Goal: Information Seeking & Learning: Learn about a topic

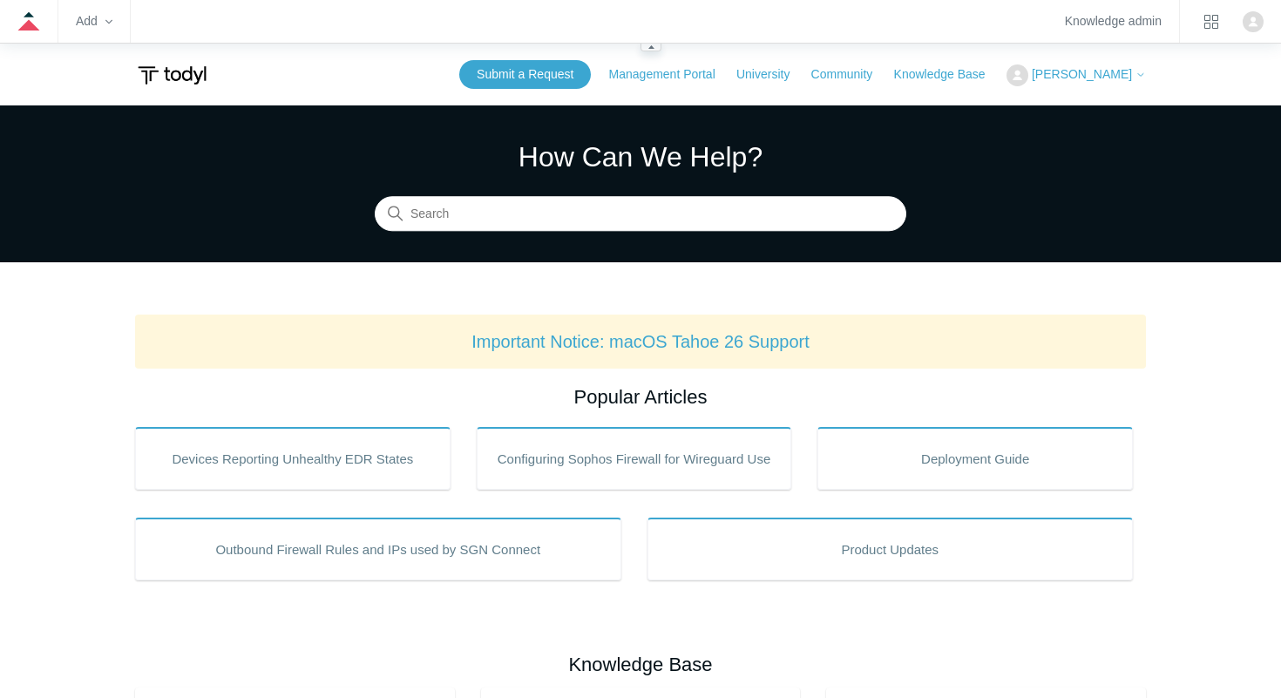
click at [100, 31] on zd-hc-dropdown "Add" at bounding box center [94, 21] width 37 height 43
click at [104, 17] on zd-hc-trigger "Add" at bounding box center [94, 22] width 37 height 10
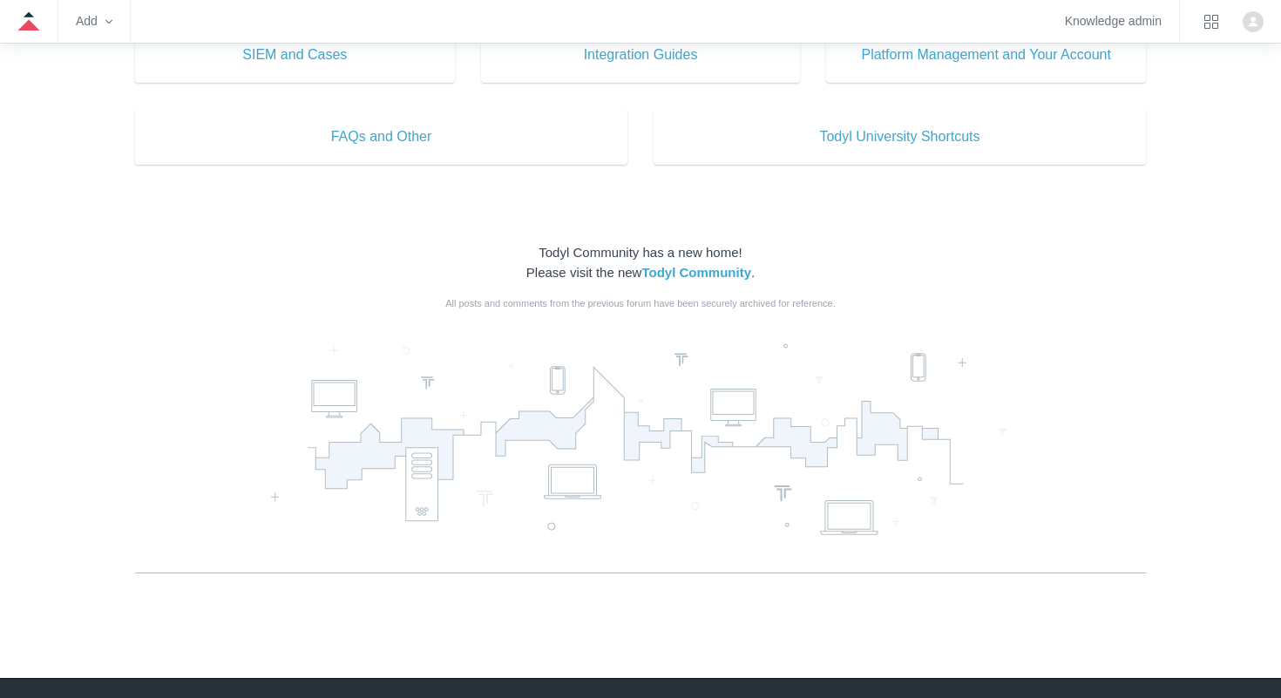
scroll to position [1037, 0]
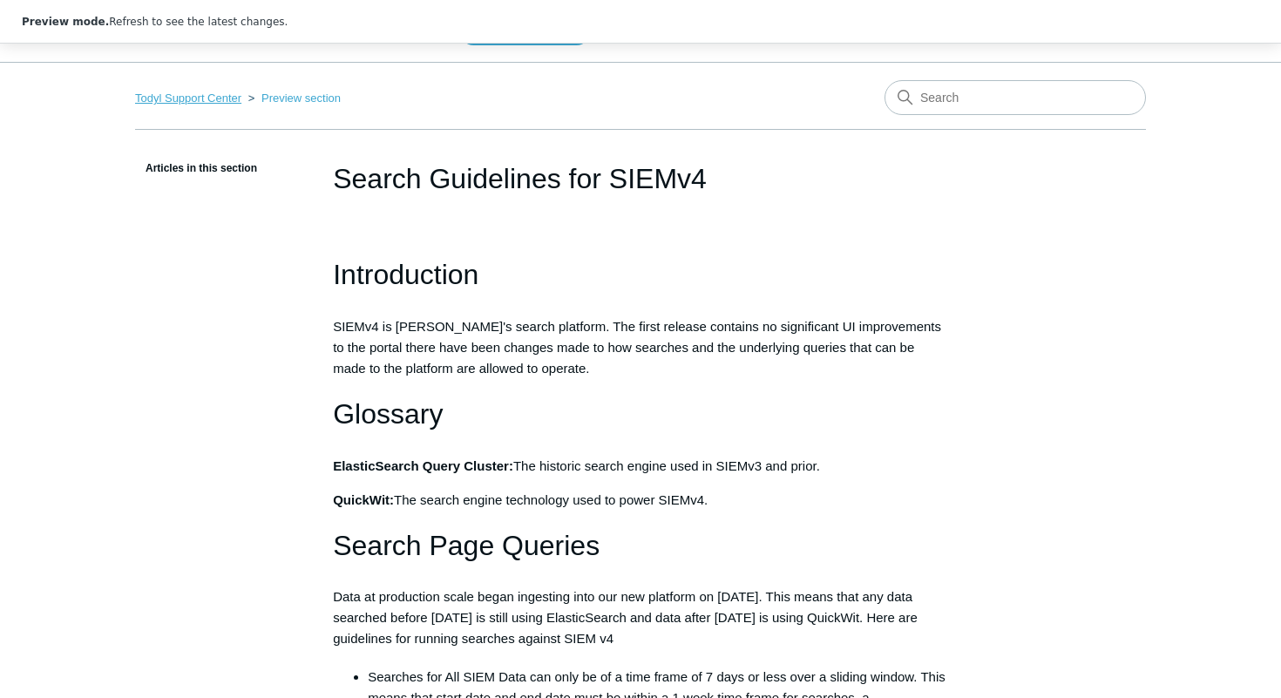
click at [195, 93] on link "Todyl Support Center" at bounding box center [188, 98] width 106 height 13
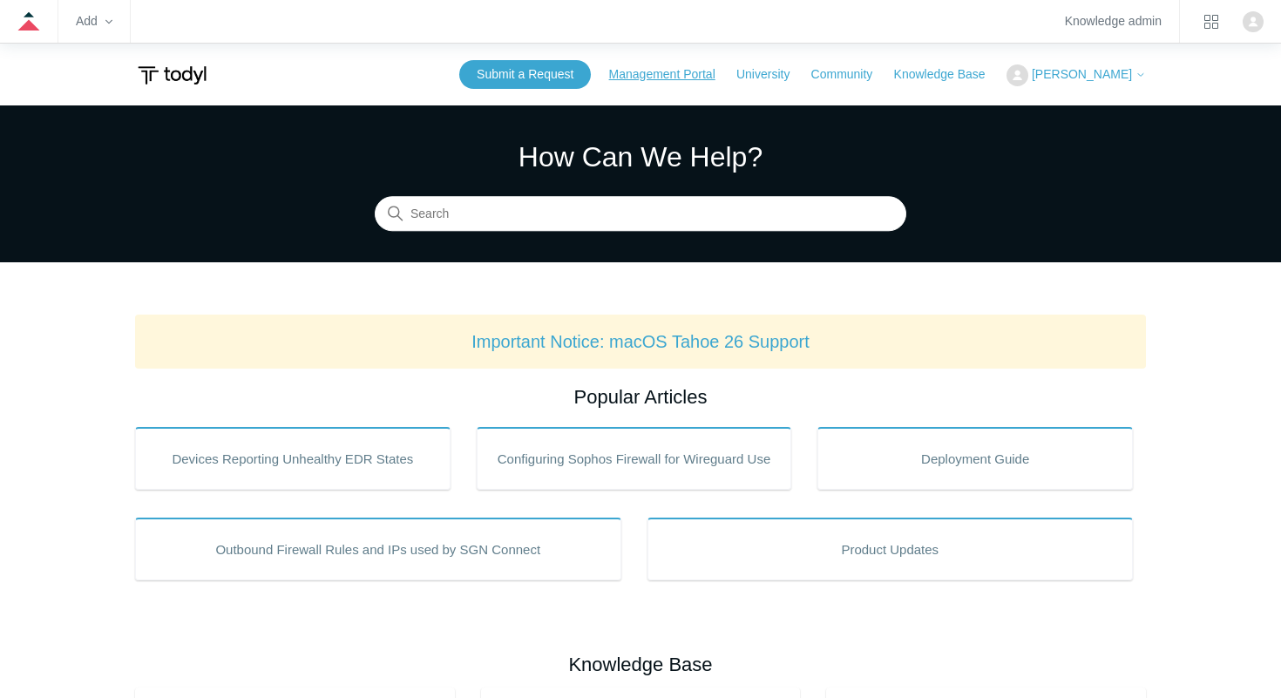
click at [688, 77] on link "Management Portal" at bounding box center [671, 74] width 124 height 18
click at [1143, 71] on icon at bounding box center [1140, 75] width 10 height 10
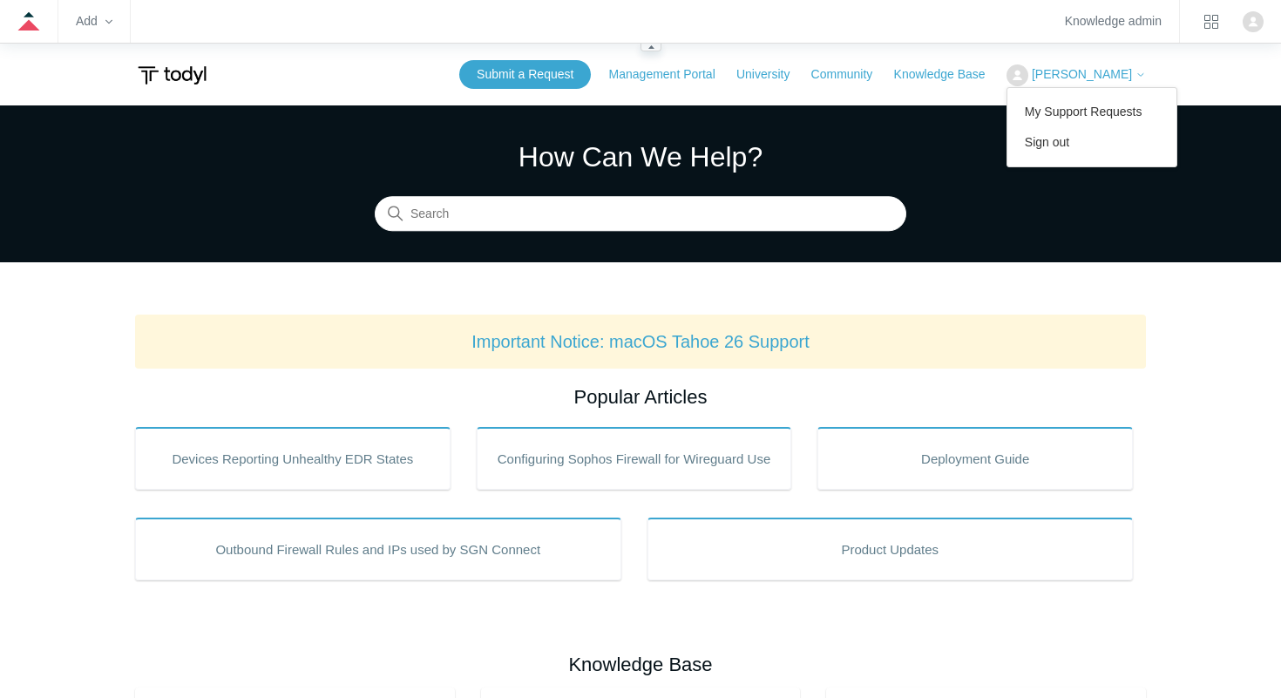
click at [31, 31] on icon at bounding box center [28, 21] width 23 height 23
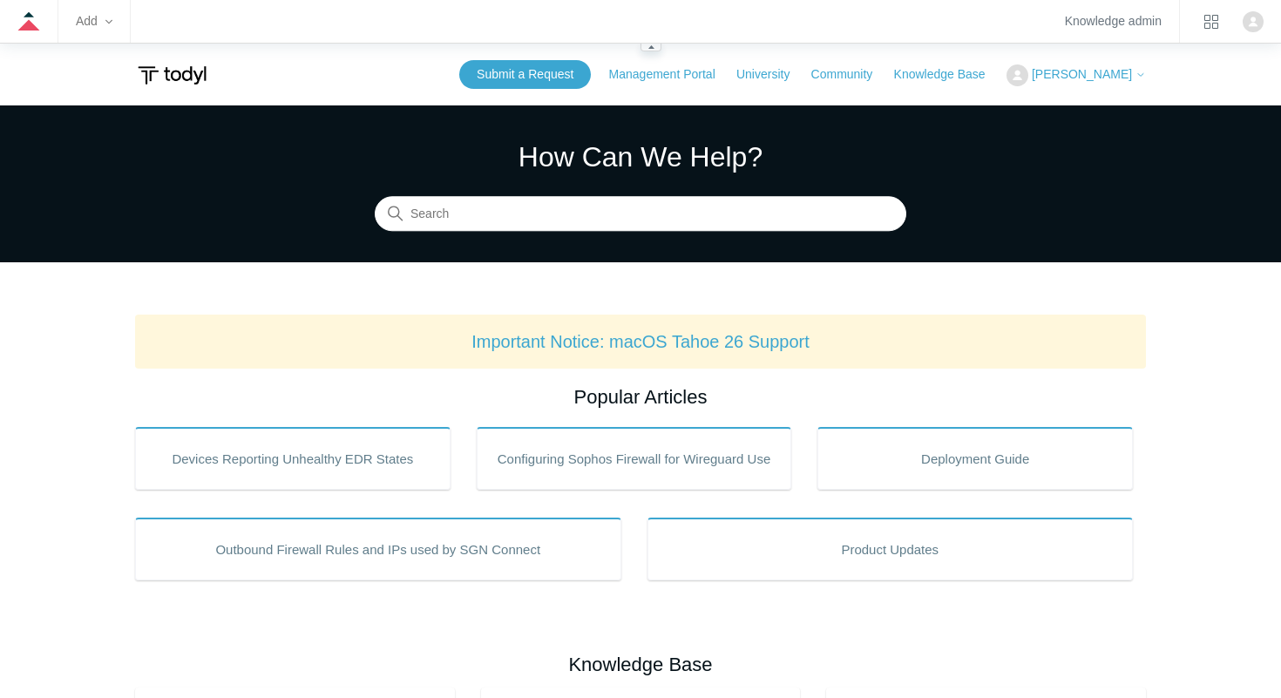
click at [102, 24] on zd-hc-trigger "Add" at bounding box center [94, 22] width 37 height 10
click at [1102, 23] on link "Knowledge admin" at bounding box center [1113, 22] width 97 height 10
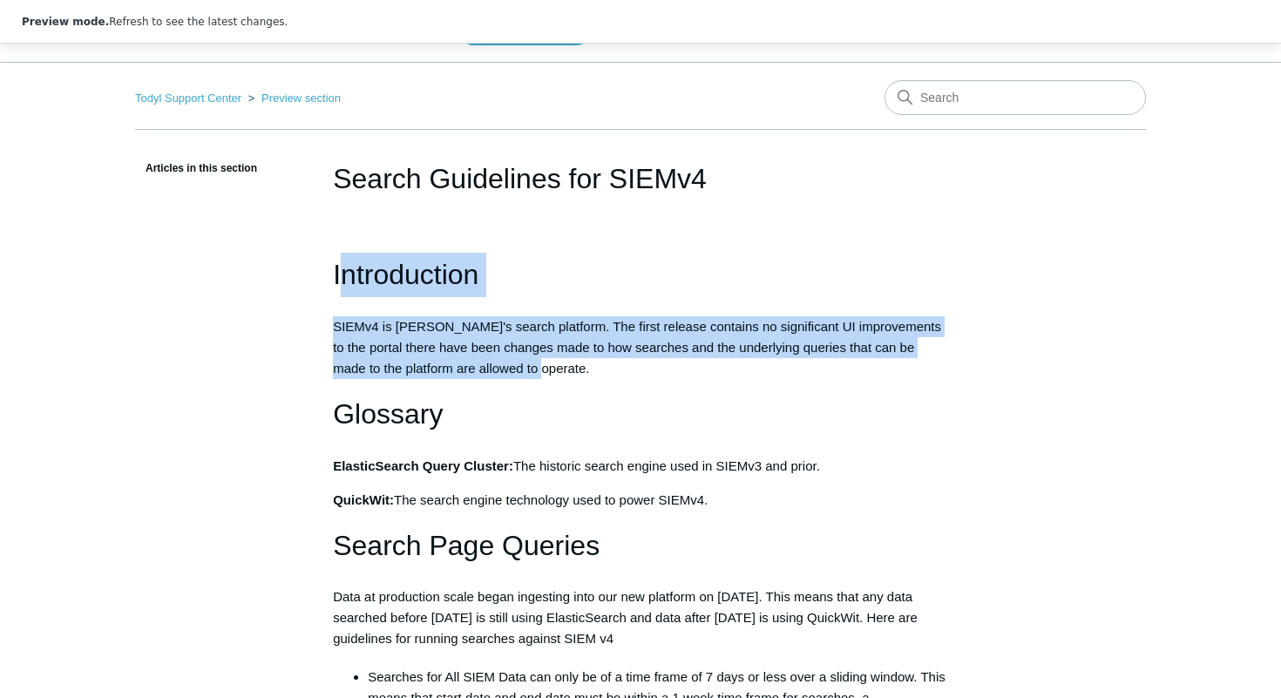
drag, startPoint x: 340, startPoint y: 270, endPoint x: 518, endPoint y: 359, distance: 198.8
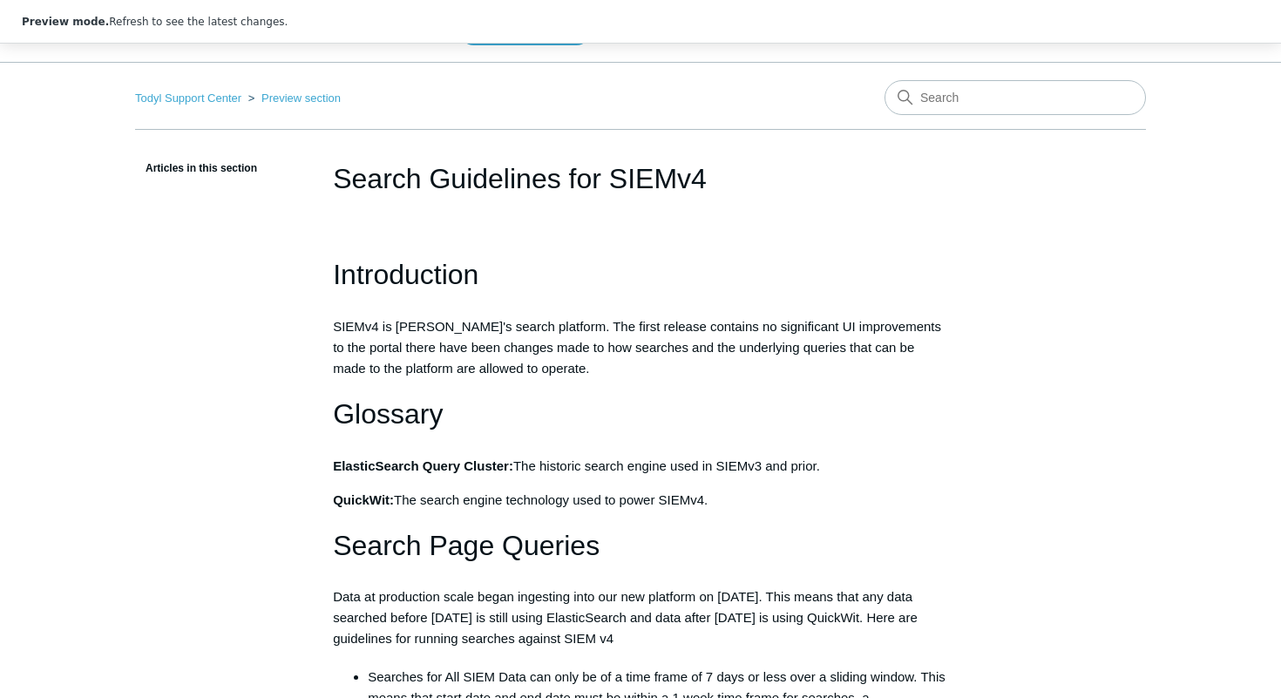
drag, startPoint x: 325, startPoint y: 274, endPoint x: 505, endPoint y: 273, distance: 179.5
copy h1 "Introduction"
drag, startPoint x: 340, startPoint y: 316, endPoint x: 403, endPoint y: 341, distance: 67.3
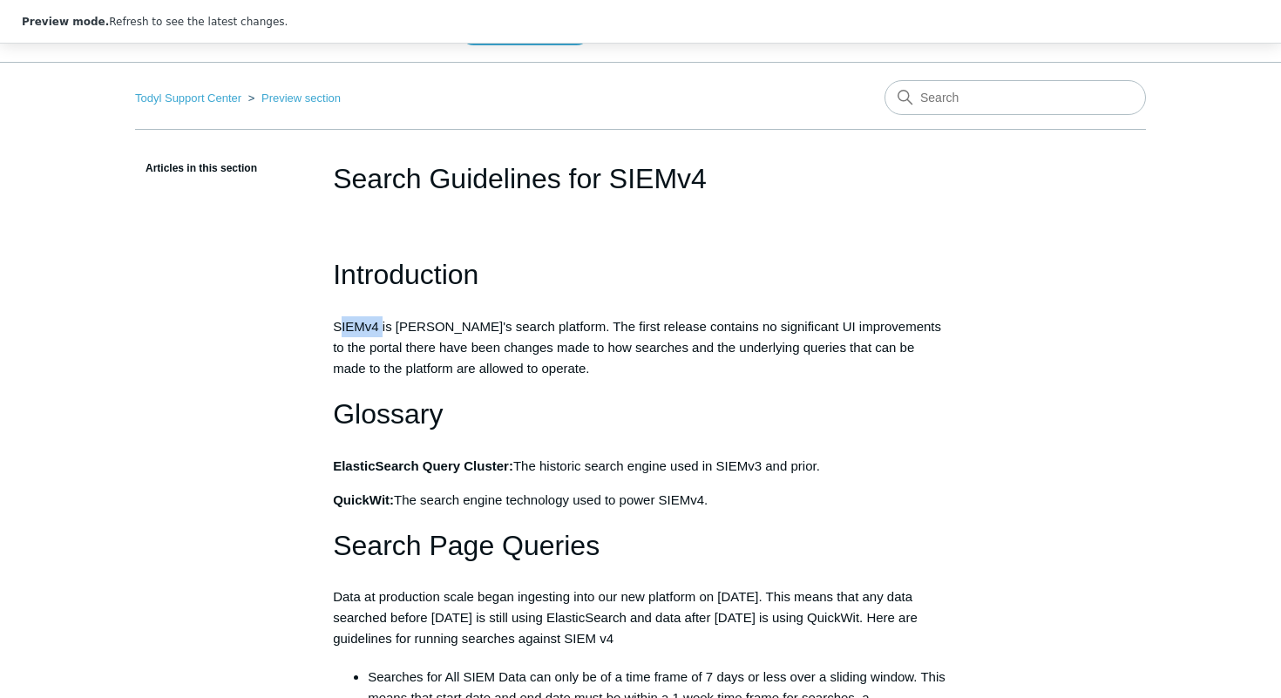
click at [399, 340] on p "SIEMv4 is Todyl's search platform. The first release contains no significant UI…" at bounding box center [640, 347] width 615 height 63
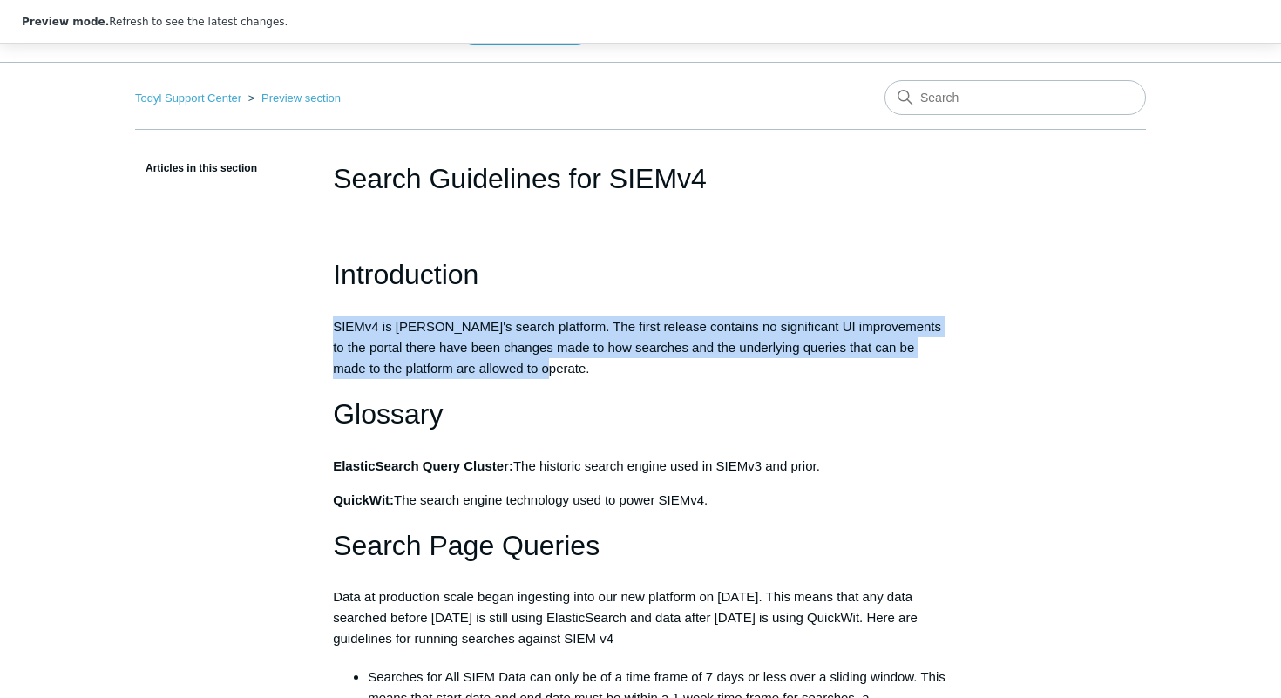
drag, startPoint x: 545, startPoint y: 360, endPoint x: 336, endPoint y: 317, distance: 213.5
click at [336, 317] on p "SIEMv4 is Todyl's search platform. The first release contains no significant UI…" at bounding box center [640, 347] width 615 height 63
copy p "SIEMv4 is Todyl's search platform. The first release contains no significant UI…"
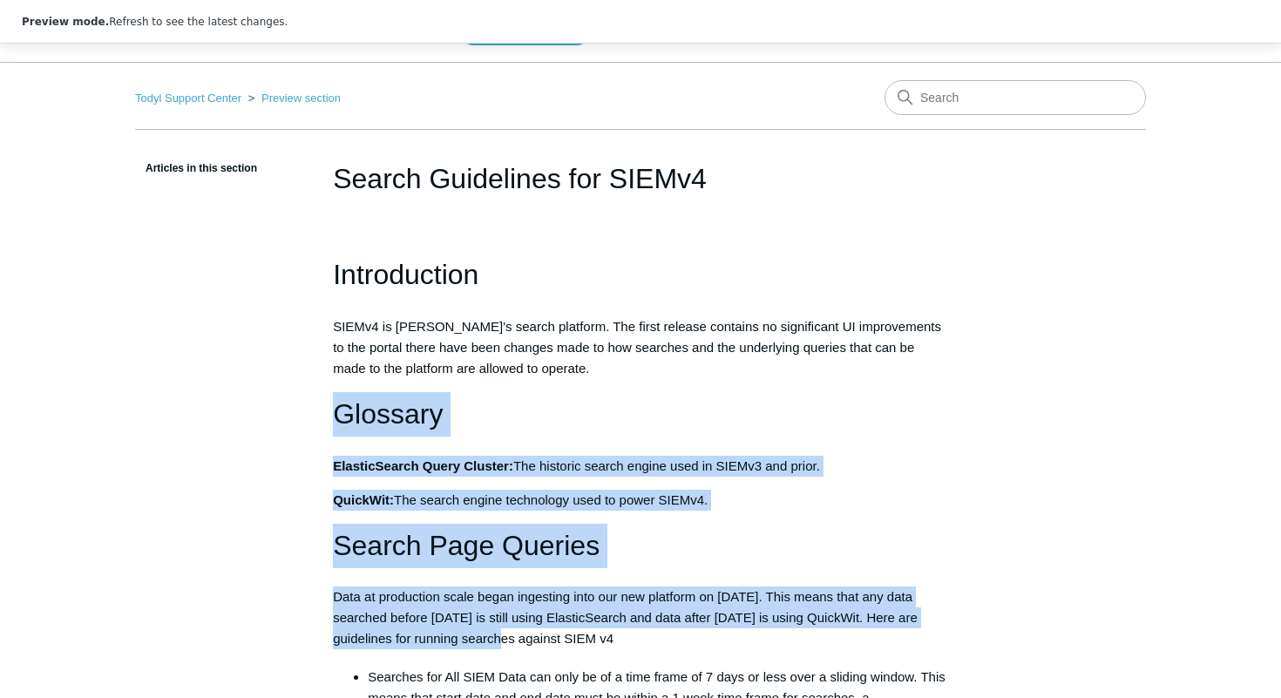
drag, startPoint x: 333, startPoint y: 417, endPoint x: 484, endPoint y: 634, distance: 263.5
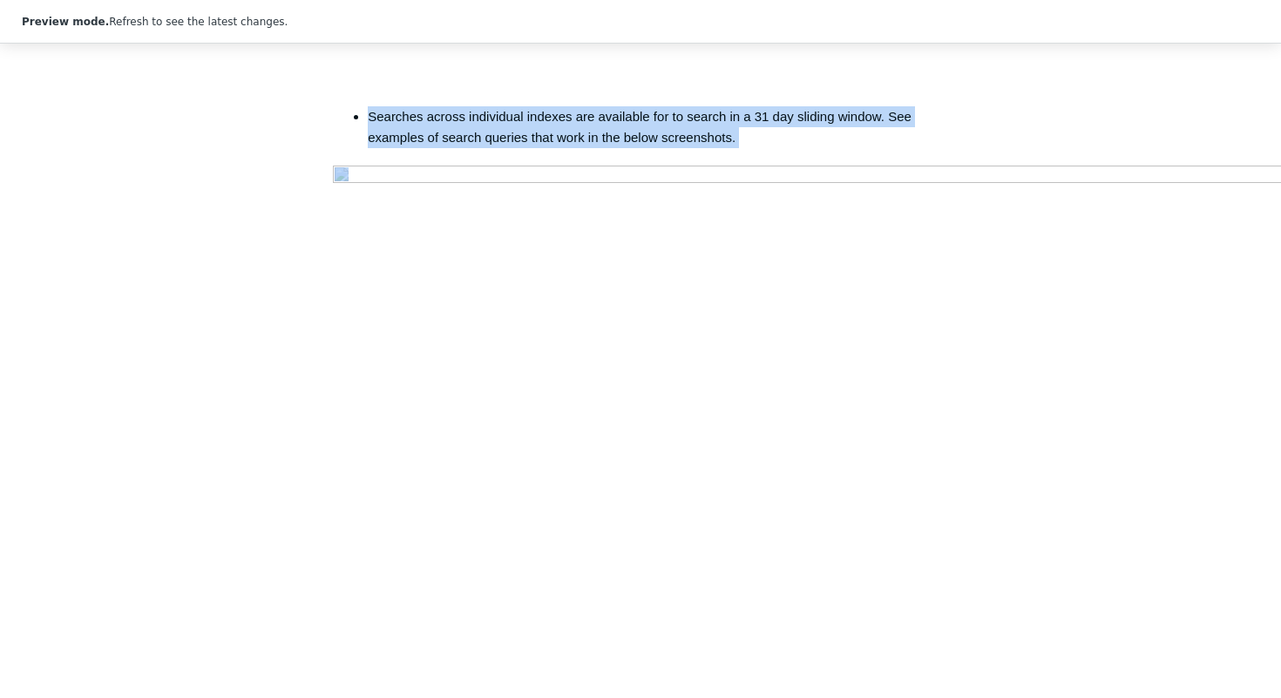
scroll to position [1820, 0]
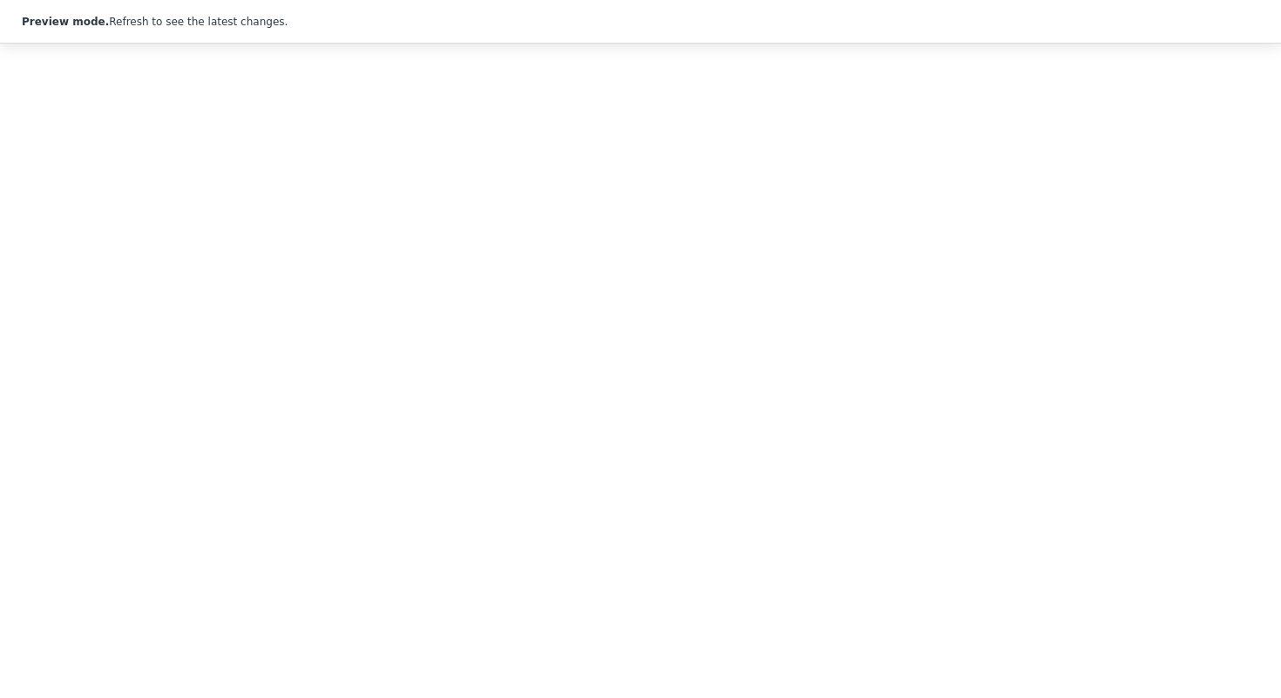
copy div "Glossary ElasticSearch Query Cluster: The historic search engine used in SIEMv3…"
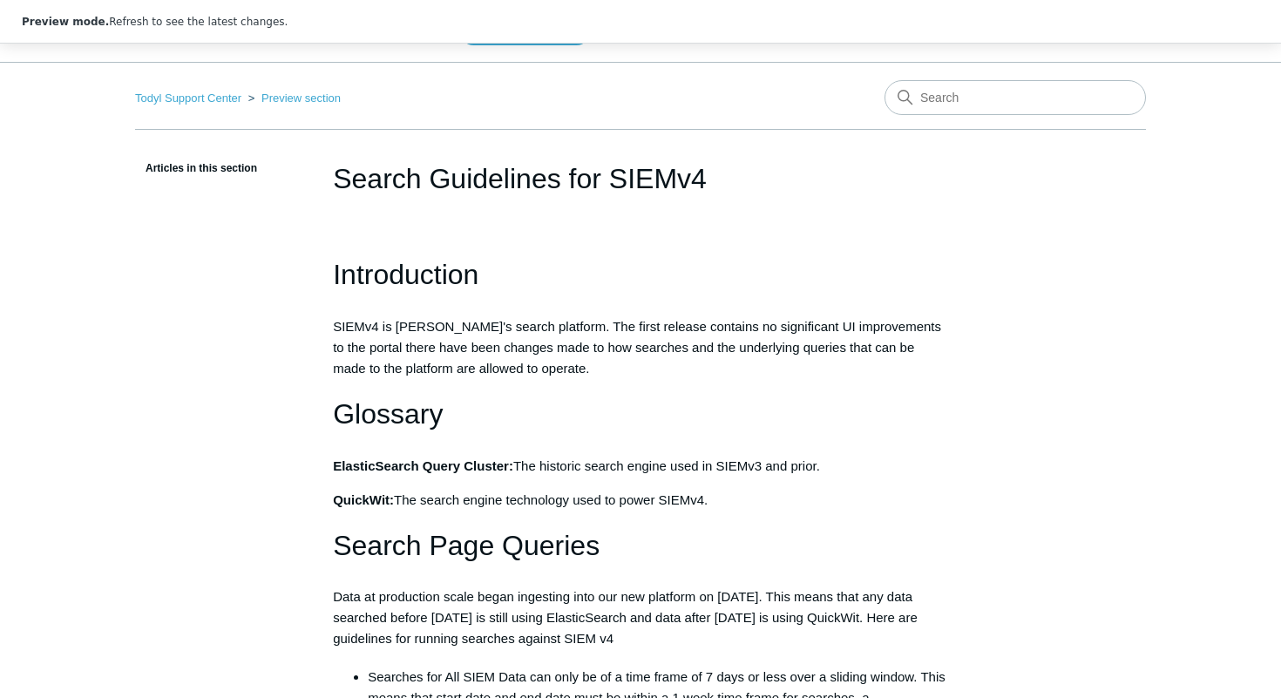
click at [483, 185] on h1 "Search Guidelines for SIEMv4" at bounding box center [640, 179] width 615 height 42
click at [997, 98] on input "Search" at bounding box center [1015, 97] width 261 height 35
drag, startPoint x: 343, startPoint y: 173, endPoint x: 727, endPoint y: 177, distance: 383.5
click at [727, 177] on h1 "Search Guidelines for SIEMv4" at bounding box center [640, 179] width 615 height 42
click at [346, 175] on h1 "Search Guidelines for SIEMv4" at bounding box center [640, 179] width 615 height 42
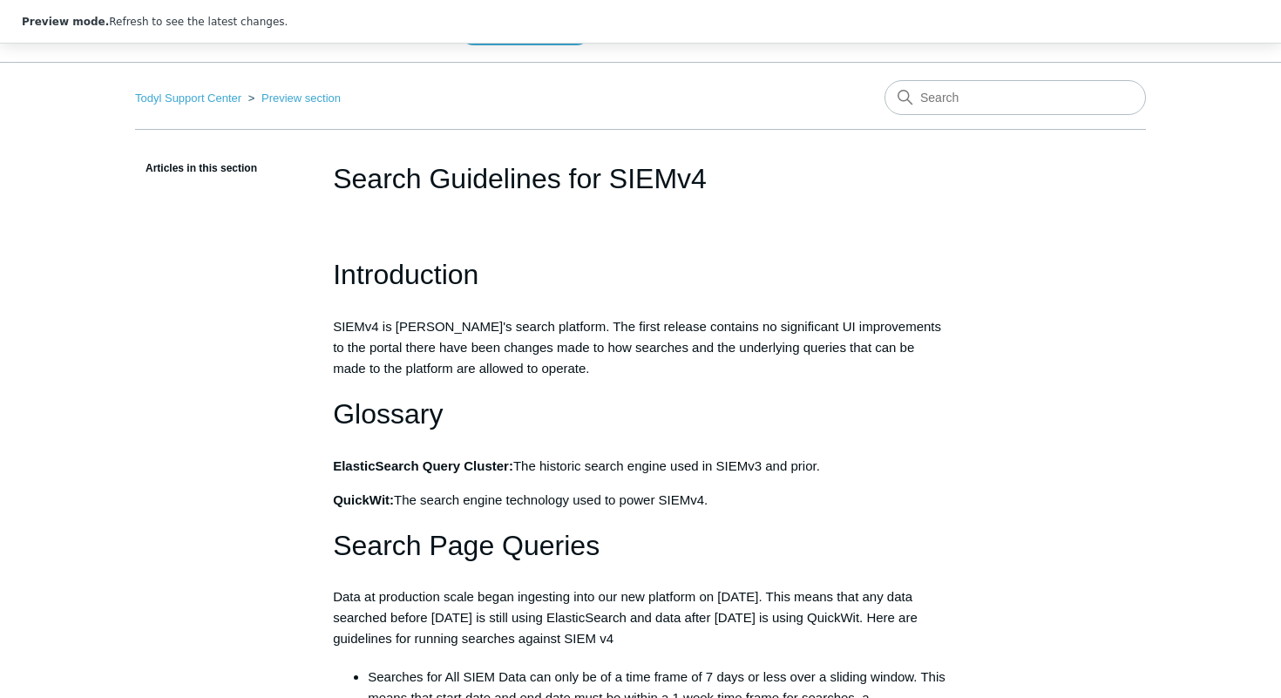
drag, startPoint x: 333, startPoint y: 182, endPoint x: 717, endPoint y: 176, distance: 384.4
click at [718, 177] on h1 "Search Guidelines for SIEMv4" at bounding box center [640, 179] width 615 height 42
copy h1 "Search Guidelines for SIEMv4"
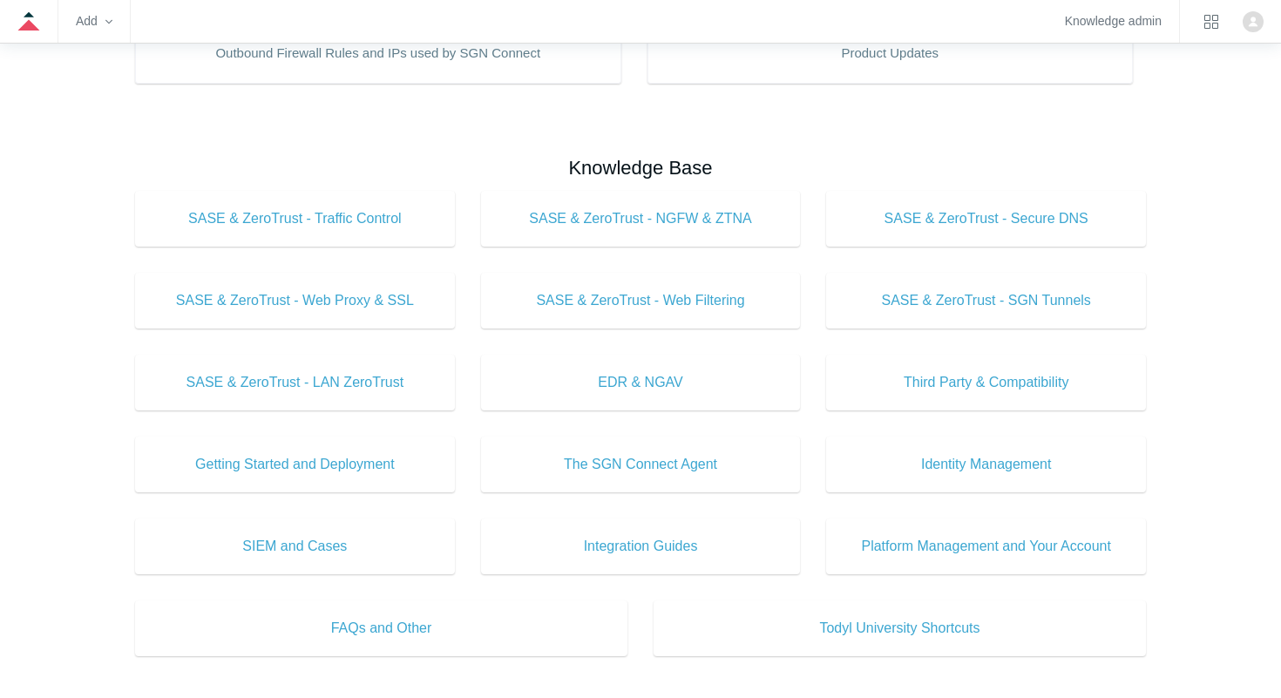
scroll to position [498, 0]
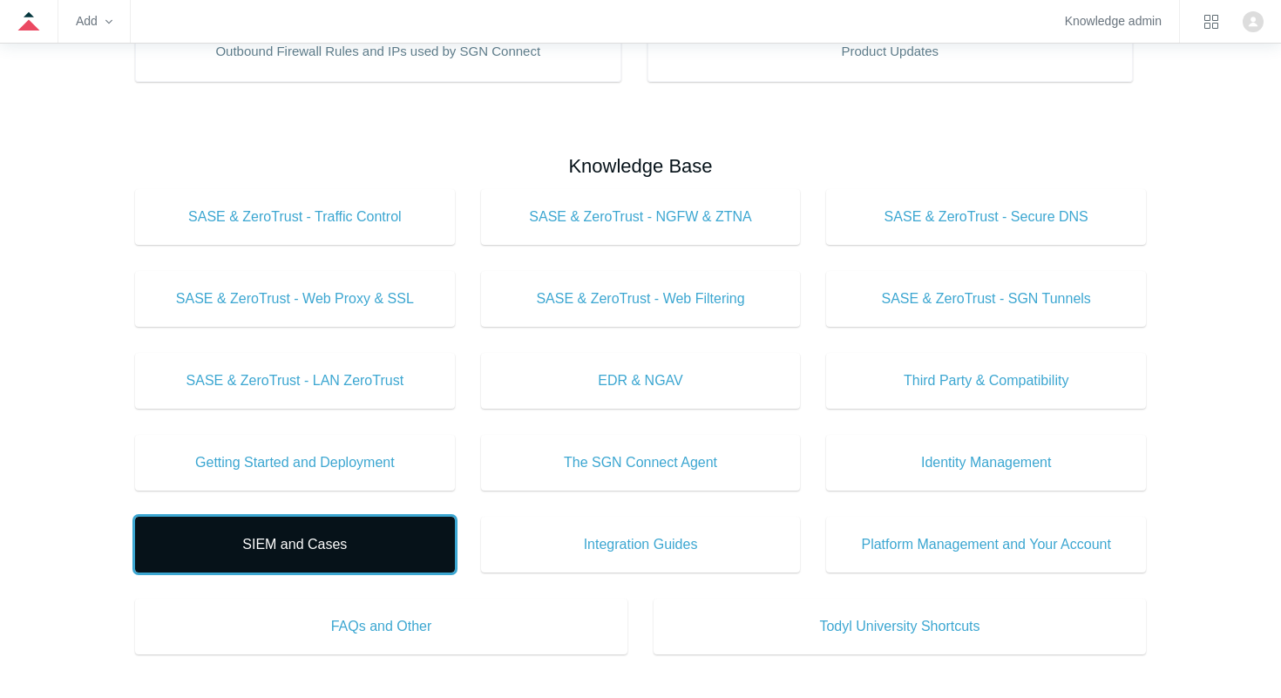
click at [288, 559] on link "SIEM and Cases" at bounding box center [295, 545] width 320 height 56
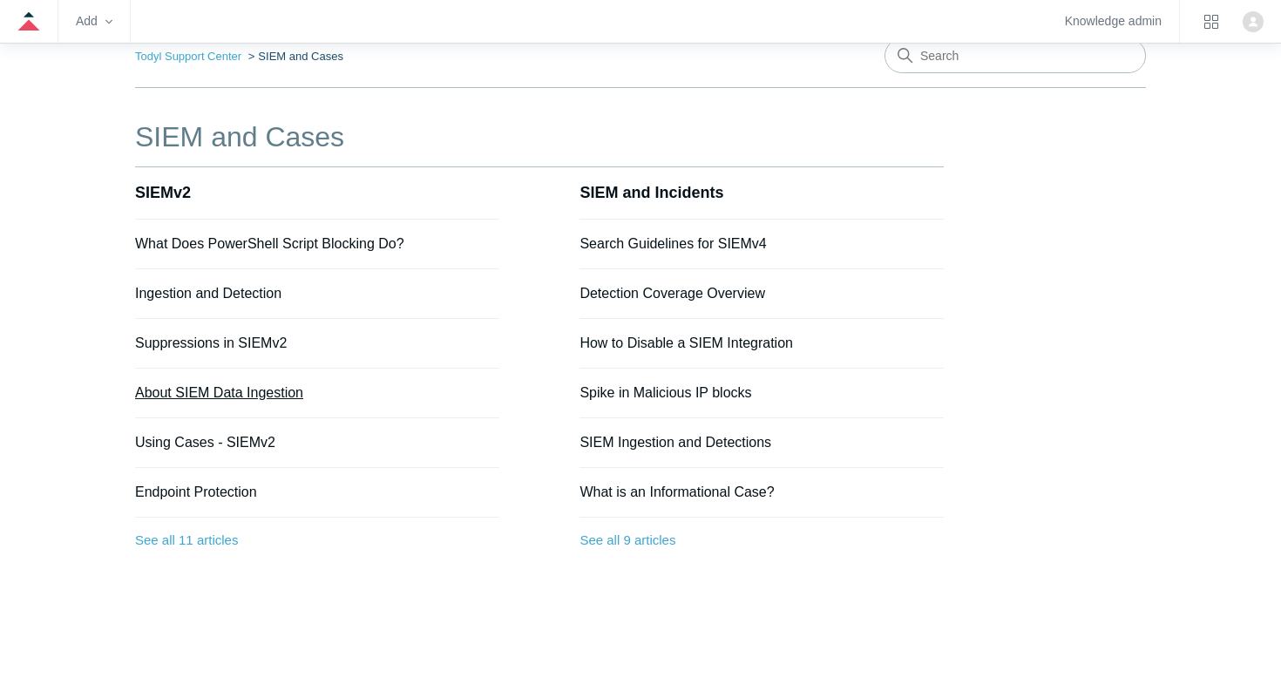
scroll to position [88, 0]
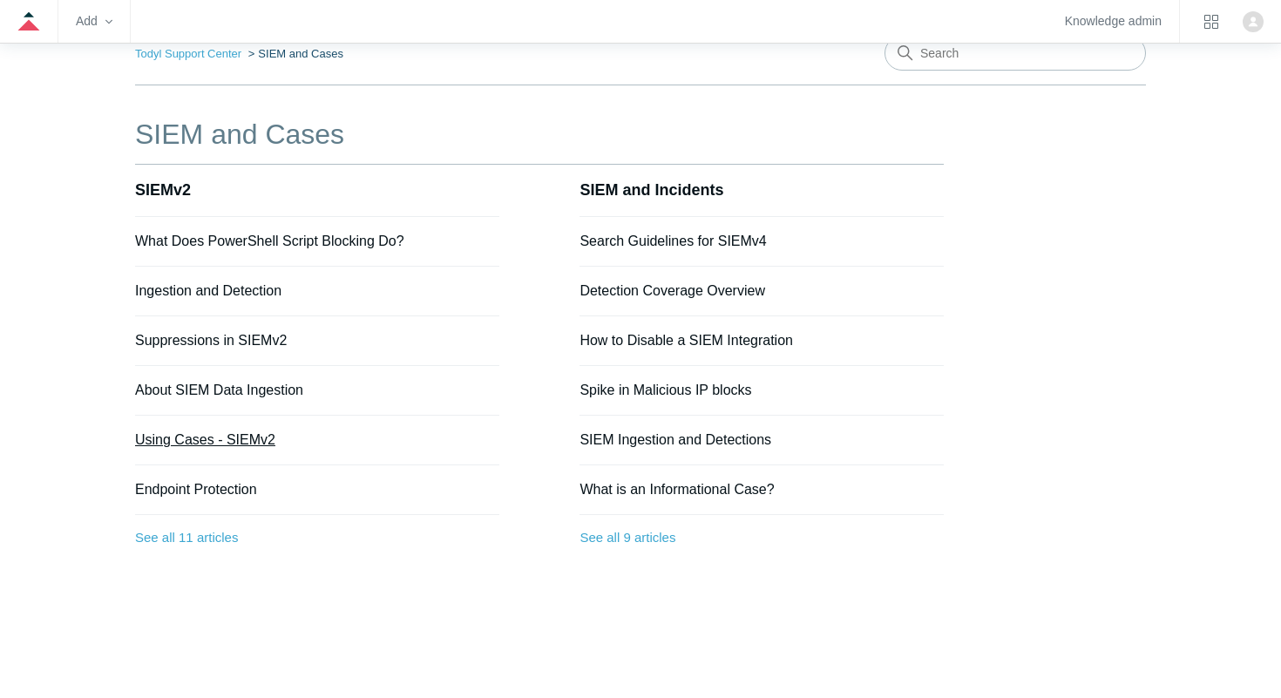
click at [197, 444] on link "Using Cases - SIEMv2" at bounding box center [205, 439] width 140 height 15
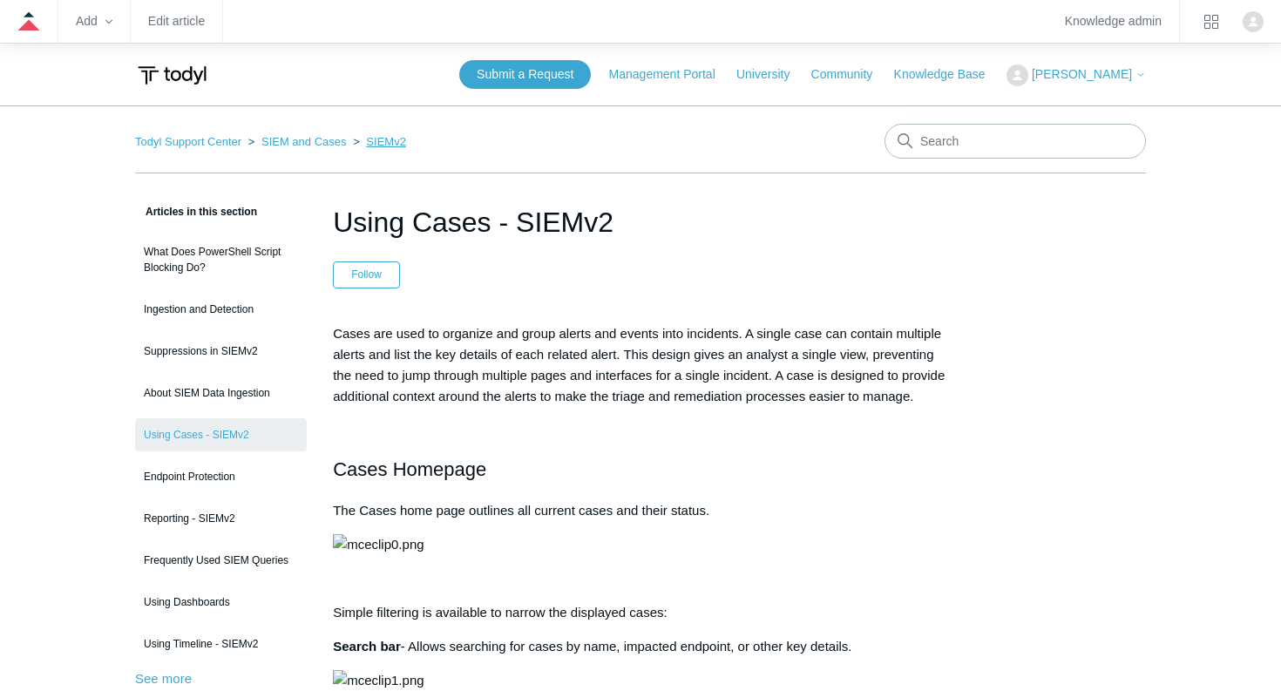
click at [366, 143] on link "SIEMv2" at bounding box center [386, 141] width 40 height 13
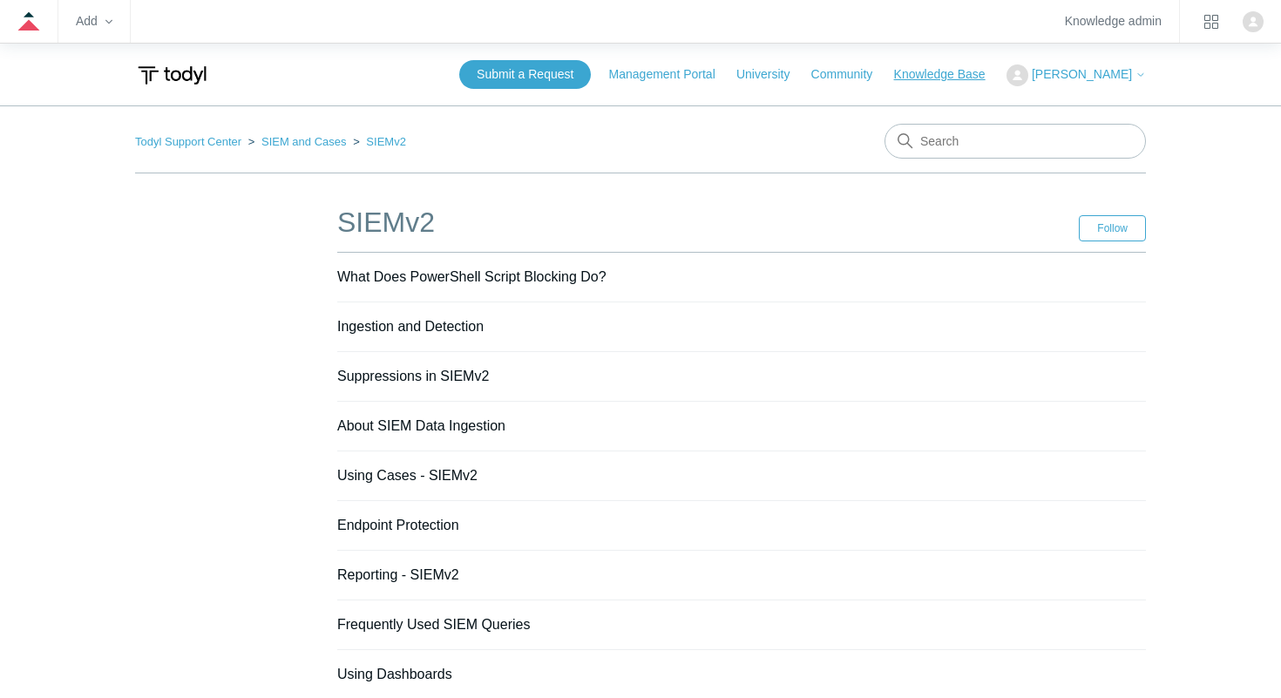
click at [989, 83] on link "Knowledge Base" at bounding box center [948, 74] width 109 height 18
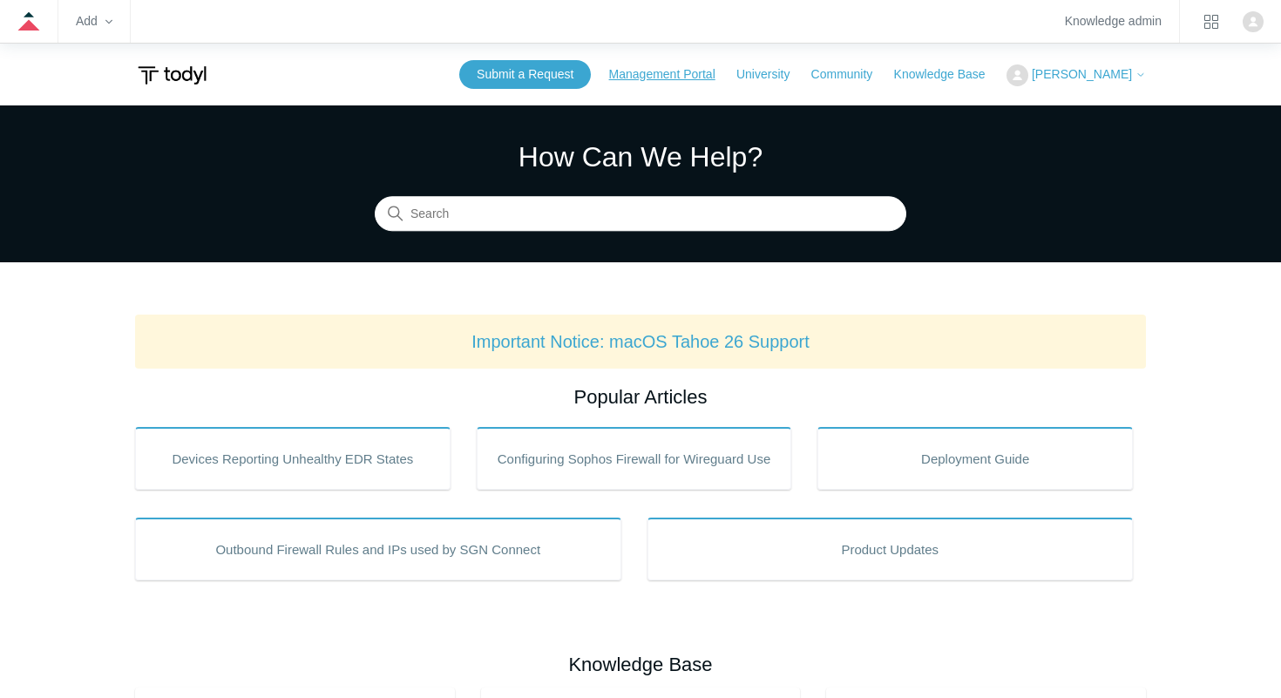
click at [717, 71] on link "Management Portal" at bounding box center [671, 74] width 124 height 18
click at [105, 19] on icon at bounding box center [108, 21] width 7 height 7
click at [23, 32] on icon at bounding box center [28, 21] width 23 height 23
click at [31, 20] on icon at bounding box center [28, 21] width 23 height 23
